Goal: Task Accomplishment & Management: Manage account settings

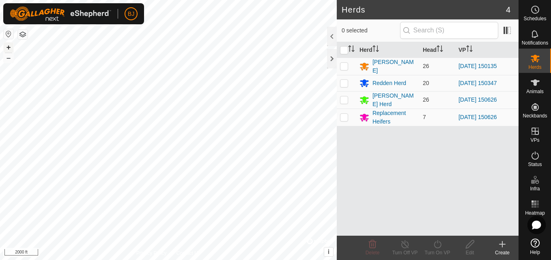
click at [4, 47] on button "+" at bounding box center [9, 48] width 10 height 10
click at [9, 47] on button "+" at bounding box center [9, 48] width 10 height 10
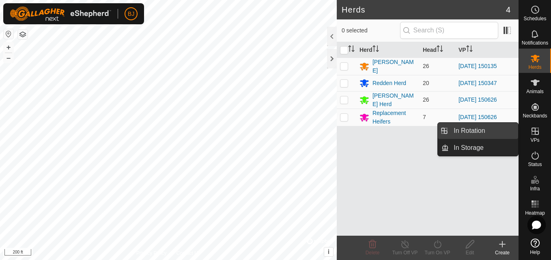
click at [509, 132] on link "In Rotation" at bounding box center [482, 131] width 69 height 16
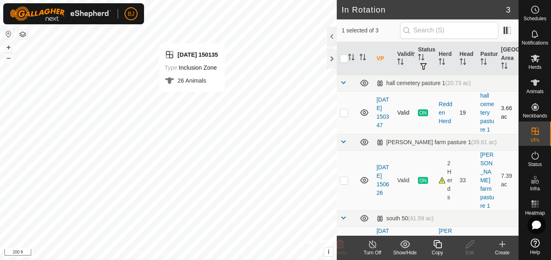
checkbox input "false"
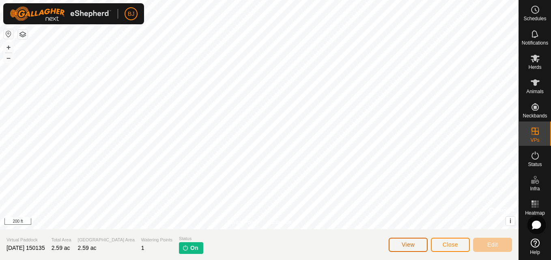
click at [400, 244] on button "View" at bounding box center [407, 245] width 39 height 14
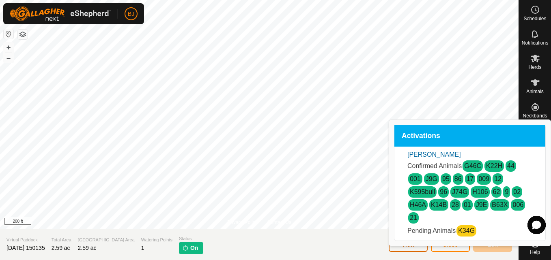
click at [400, 244] on button "View" at bounding box center [407, 245] width 39 height 14
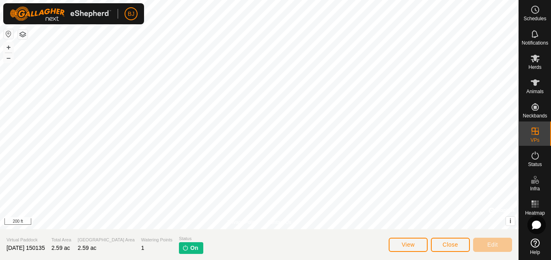
click at [182, 249] on img at bounding box center [185, 248] width 6 height 6
click at [179, 244] on p-tag "On" at bounding box center [191, 248] width 24 height 12
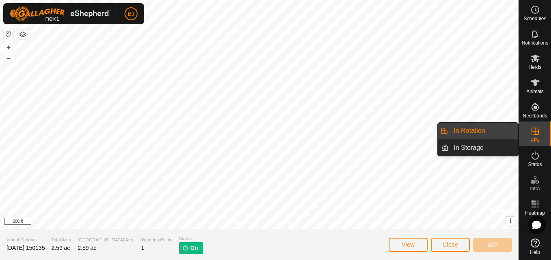
drag, startPoint x: 517, startPoint y: 135, endPoint x: 498, endPoint y: 137, distance: 18.8
click at [498, 137] on link "In Rotation" at bounding box center [482, 131] width 69 height 16
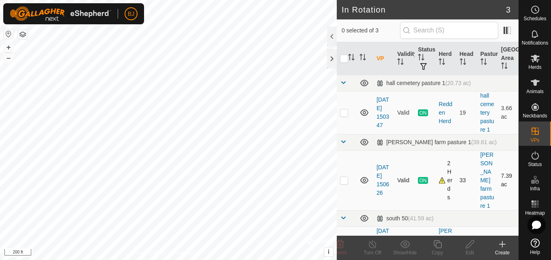
checkbox input "true"
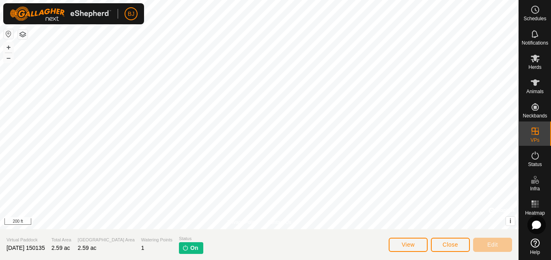
click at [182, 251] on img at bounding box center [185, 248] width 6 height 6
click at [182, 250] on img at bounding box center [185, 248] width 6 height 6
click at [182, 249] on img at bounding box center [185, 248] width 6 height 6
click at [418, 240] on button "View" at bounding box center [407, 245] width 39 height 14
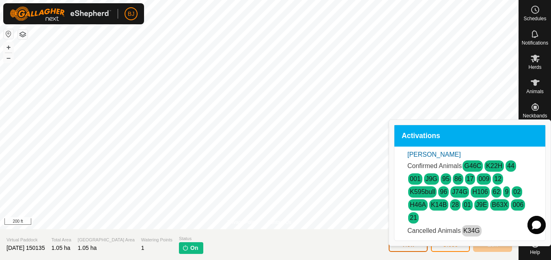
click at [418, 240] on button "View" at bounding box center [407, 245] width 39 height 14
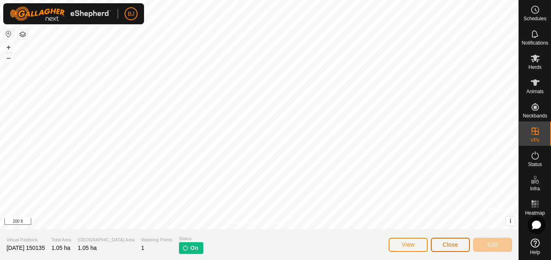
click at [447, 243] on span "Close" at bounding box center [449, 245] width 15 height 6
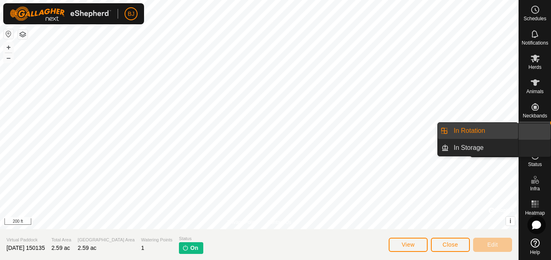
click at [539, 133] on icon at bounding box center [535, 132] width 10 height 10
click at [500, 127] on link "In Rotation" at bounding box center [482, 131] width 69 height 16
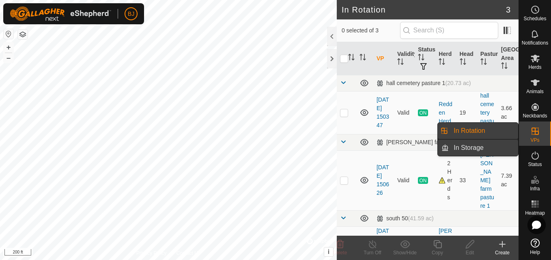
click at [474, 148] on link "In Storage" at bounding box center [482, 148] width 69 height 16
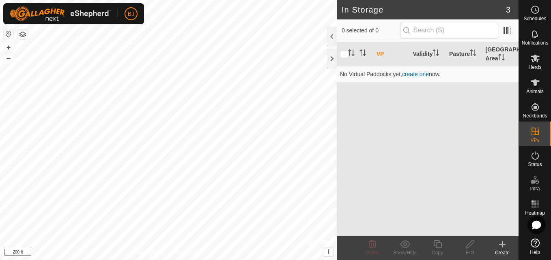
click at [457, 133] on div "VP Validity Pasture Grazing Area No Virtual Paddocks yet, create one now." at bounding box center [428, 139] width 182 height 194
click at [459, 126] on div "VP Validity Pasture Grazing Area No Virtual Paddocks yet, create one now." at bounding box center [428, 139] width 182 height 194
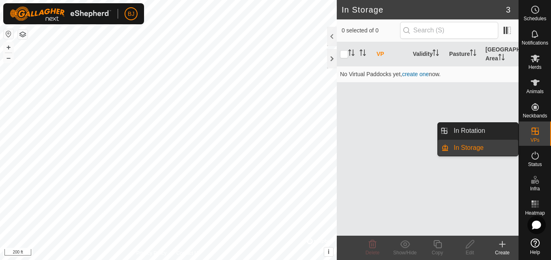
click at [536, 145] on div "VPs" at bounding box center [535, 134] width 32 height 24
click at [497, 136] on link "In Rotation" at bounding box center [482, 131] width 69 height 16
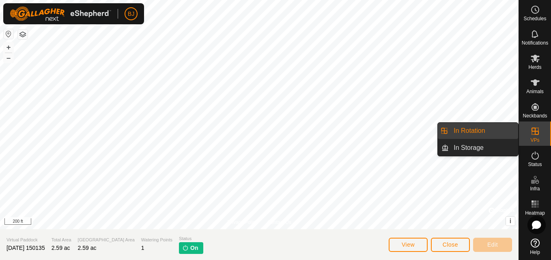
click at [541, 135] on es-virtualpaddocks-svg-icon at bounding box center [535, 131] width 15 height 13
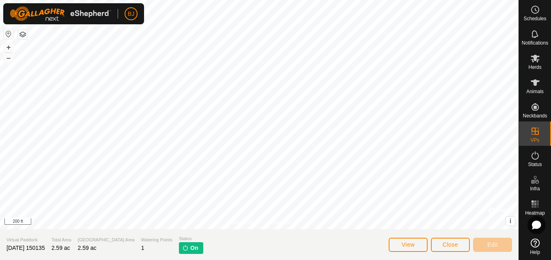
click at [182, 251] on img at bounding box center [185, 248] width 6 height 6
click at [457, 238] on button "Close" at bounding box center [450, 245] width 39 height 14
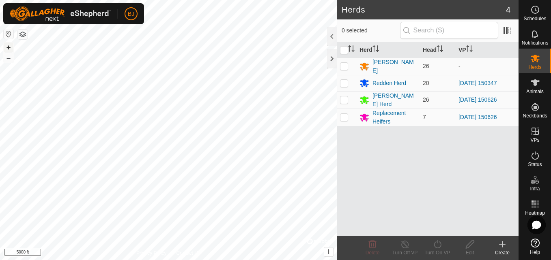
click at [6, 47] on button "+" at bounding box center [9, 48] width 10 height 10
click at [13, 49] on button "+" at bounding box center [9, 48] width 10 height 10
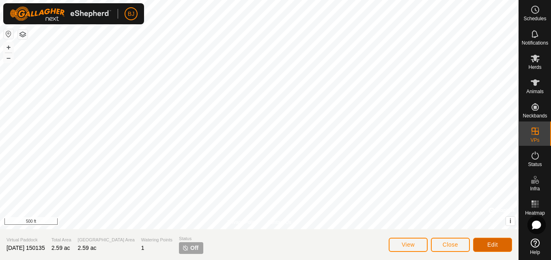
click at [483, 242] on button "Edit" at bounding box center [492, 245] width 39 height 14
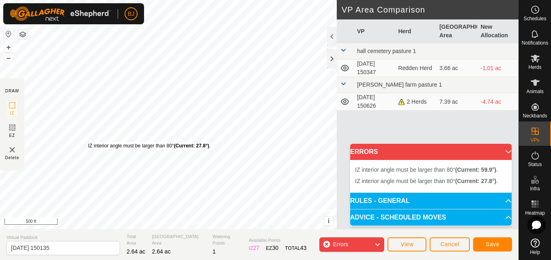
click at [88, 142] on div "IZ interior angle must be larger than 80° (Current: 27.8°) ." at bounding box center [149, 145] width 122 height 7
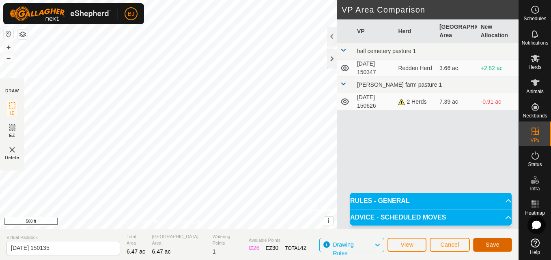
click at [490, 246] on span "Save" at bounding box center [492, 245] width 14 height 6
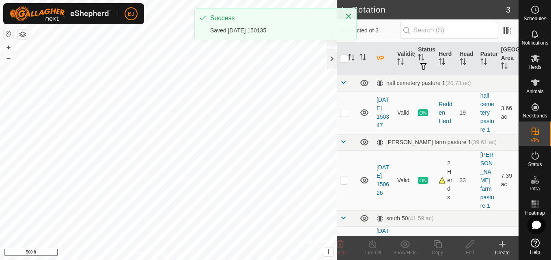
click at [417, 220] on article "In Rotation 3 0 selected of 3 VP Validity Status Herd Head Pasture Grazing Area…" at bounding box center [428, 130] width 182 height 260
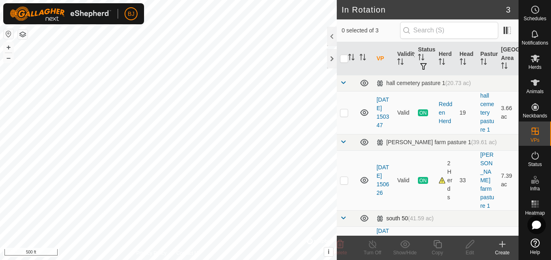
checkbox input "true"
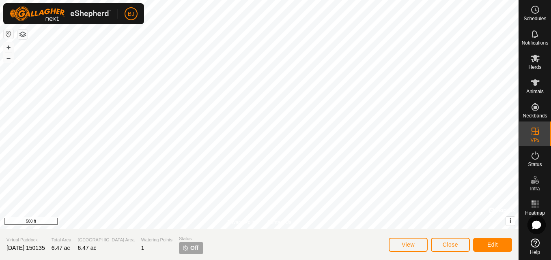
click at [154, 0] on html "BJ Schedules Notifications Herds Animals Neckbands VPs Status Infra Heatmap Hel…" at bounding box center [275, 130] width 551 height 260
click at [7, 60] on button "–" at bounding box center [9, 58] width 10 height 10
click at [4, 46] on button "+" at bounding box center [9, 48] width 10 height 10
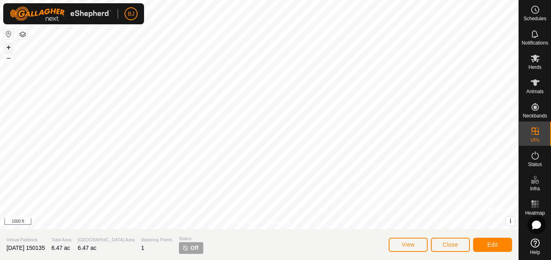
click at [4, 46] on button "+" at bounding box center [9, 48] width 10 height 10
click at [8, 48] on button "+" at bounding box center [9, 48] width 10 height 10
click at [438, 244] on button "Close" at bounding box center [450, 245] width 39 height 14
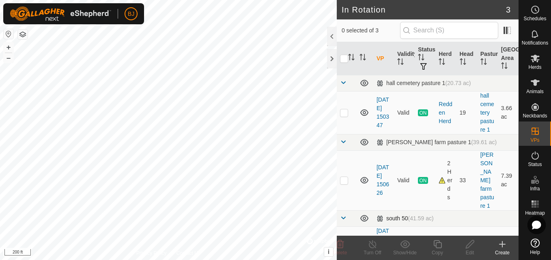
checkbox input "true"
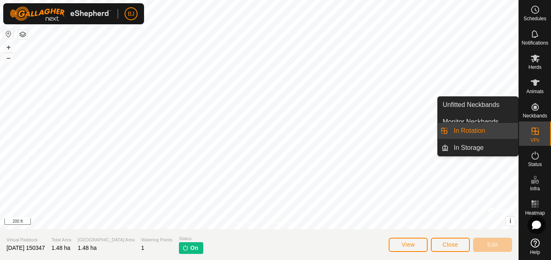
click at [493, 127] on link "In Rotation" at bounding box center [482, 131] width 69 height 16
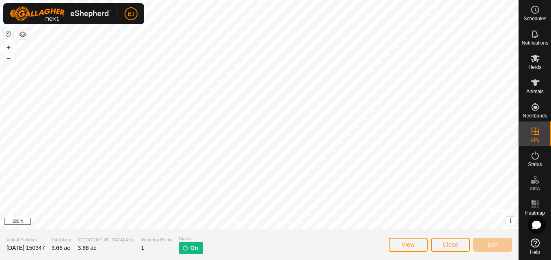
click at [182, 247] on img at bounding box center [185, 248] width 6 height 6
click at [443, 249] on button "Close" at bounding box center [450, 245] width 39 height 14
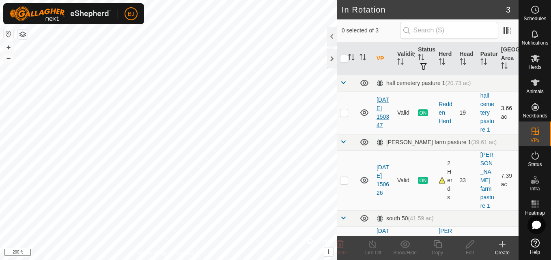
click at [377, 112] on link "[DATE] 150347" at bounding box center [382, 113] width 13 height 32
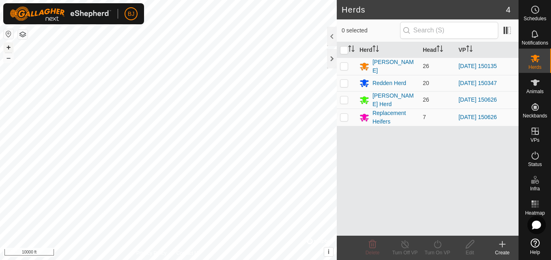
click at [8, 46] on button "+" at bounding box center [9, 48] width 10 height 10
click at [8, 45] on button "+" at bounding box center [9, 48] width 10 height 10
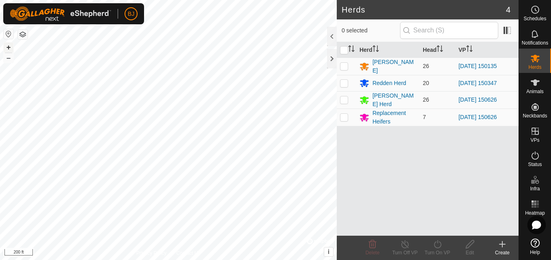
click at [8, 45] on button "+" at bounding box center [9, 48] width 10 height 10
click at [9, 59] on button "–" at bounding box center [9, 58] width 10 height 10
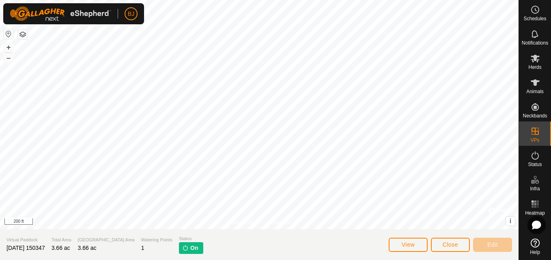
click at [182, 249] on img at bounding box center [185, 248] width 6 height 6
click at [532, 153] on icon at bounding box center [535, 156] width 10 height 10
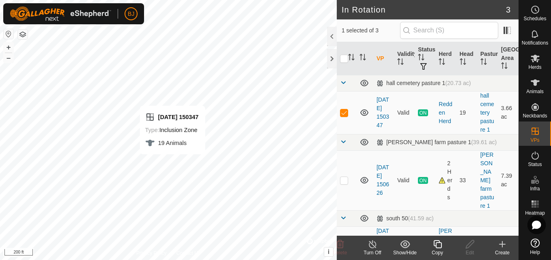
checkbox input "false"
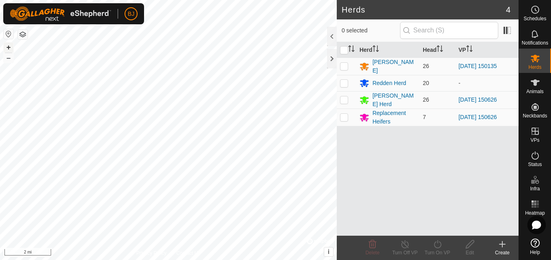
click at [13, 47] on button "+" at bounding box center [9, 48] width 10 height 10
click at [7, 44] on button "+" at bounding box center [9, 48] width 10 height 10
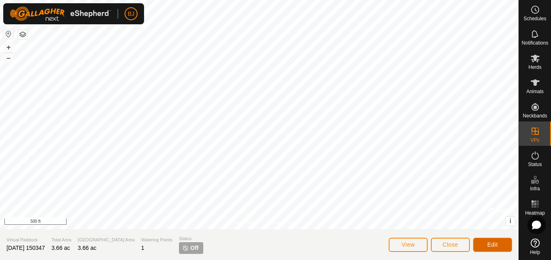
click at [492, 242] on span "Edit" at bounding box center [492, 245] width 11 height 6
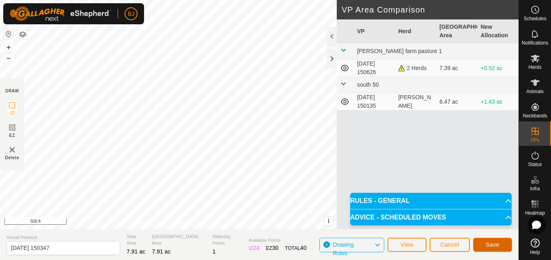
click at [496, 243] on span "Save" at bounding box center [492, 245] width 14 height 6
